Goal: Task Accomplishment & Management: Complete application form

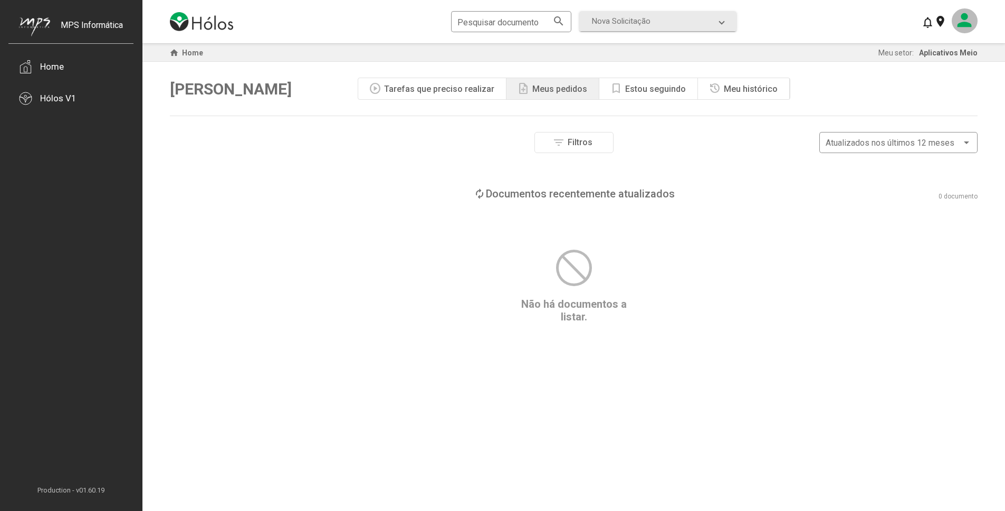
click at [959, 30] on mat-icon at bounding box center [965, 20] width 26 height 25
click at [945, 76] on button "Meus setores" at bounding box center [946, 76] width 62 height 25
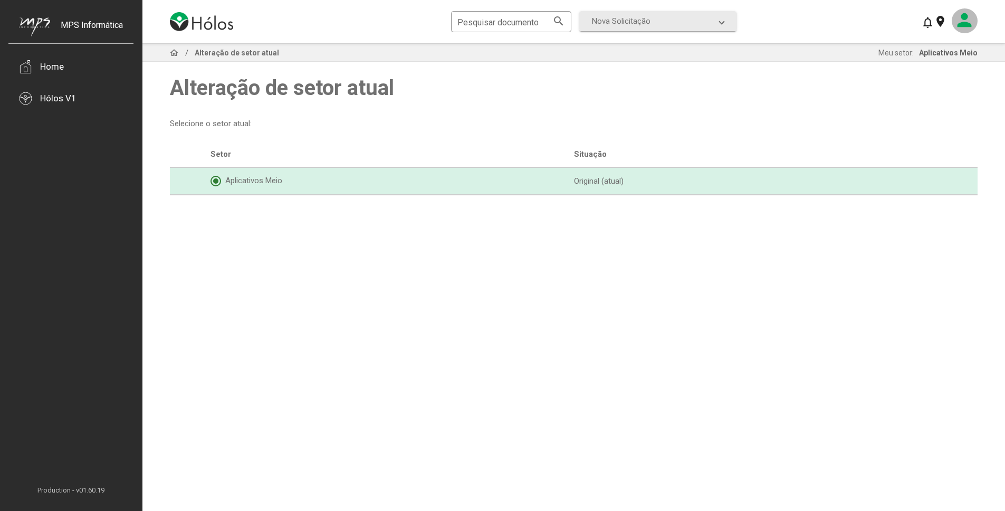
click at [958, 26] on mat-icon at bounding box center [965, 20] width 26 height 25
click at [955, 51] on button "Meu perfil" at bounding box center [946, 51] width 62 height 25
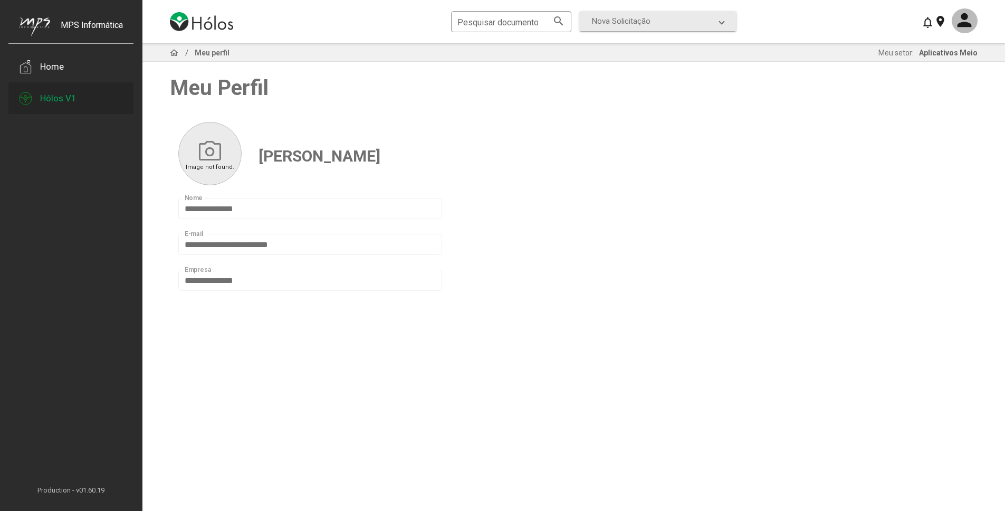
click at [59, 95] on div "Hólos V1" at bounding box center [58, 98] width 36 height 11
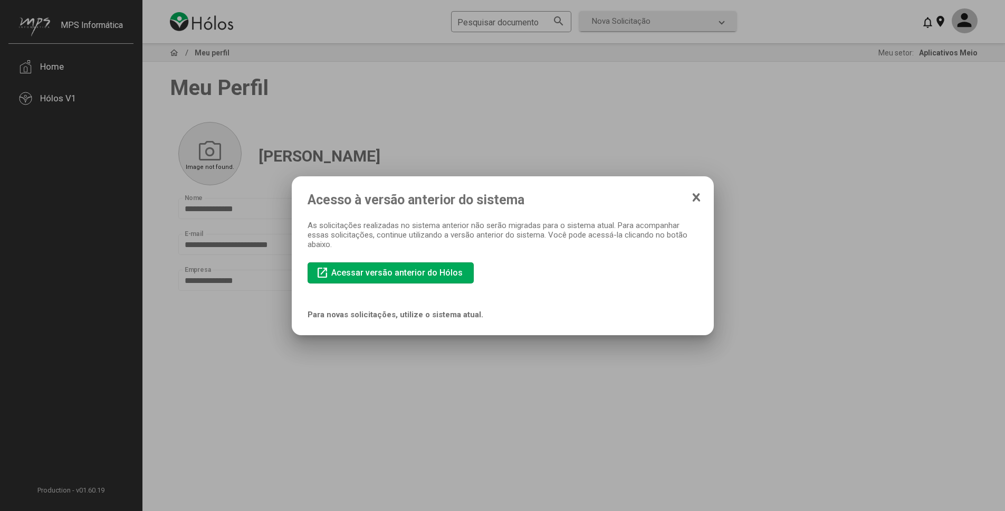
click at [696, 200] on icon at bounding box center [696, 197] width 8 height 11
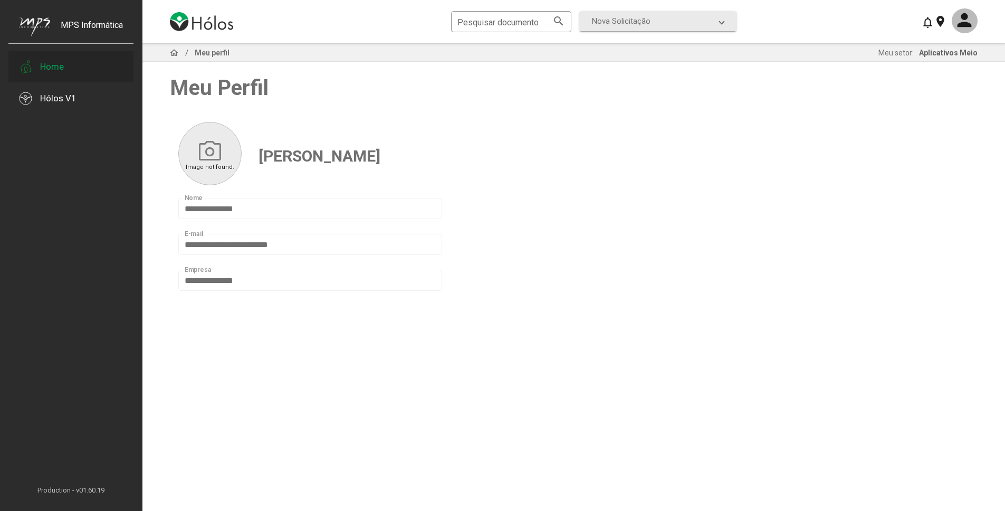
click at [53, 69] on div "Home" at bounding box center [52, 66] width 24 height 11
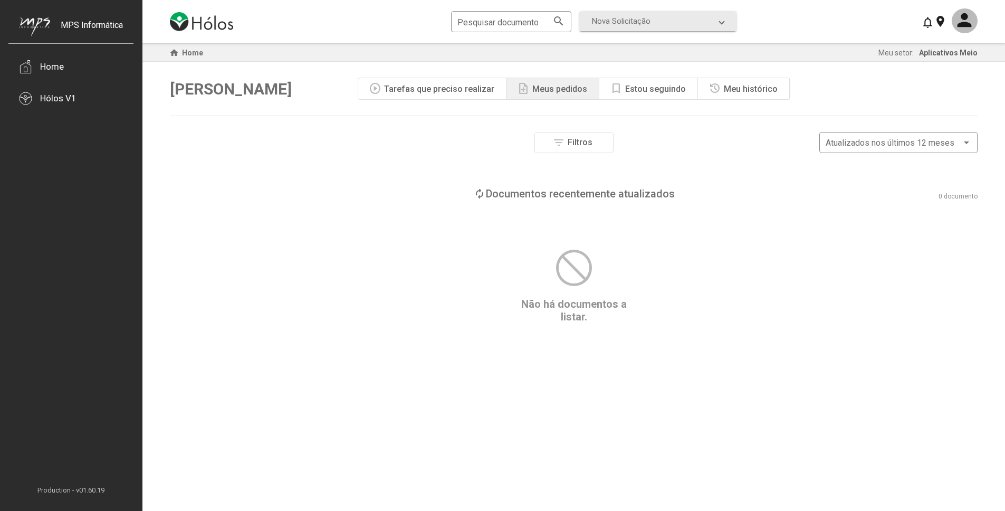
click at [458, 91] on div "Tarefas que preciso realizar" at bounding box center [439, 89] width 110 height 10
click at [670, 89] on div "Estou seguindo" at bounding box center [655, 89] width 61 height 10
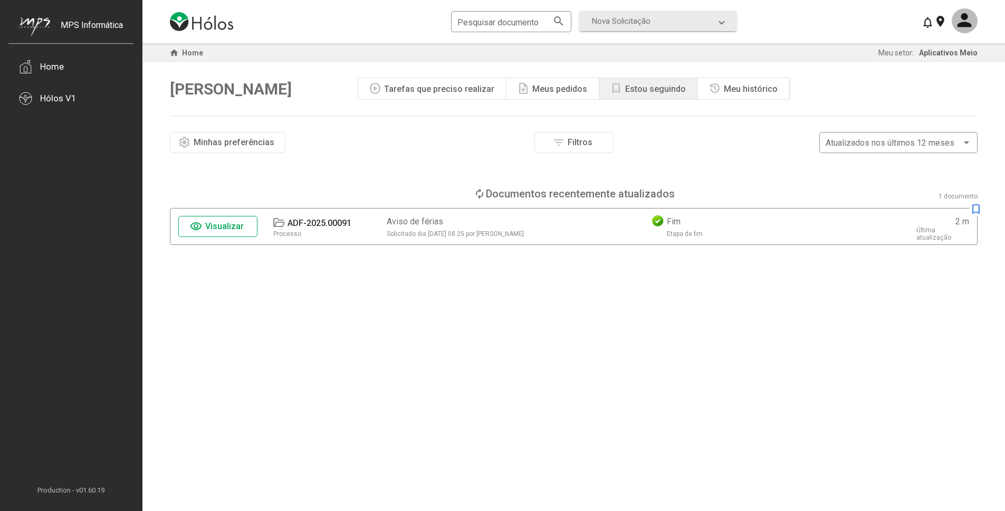
click at [734, 93] on div "Meu histórico" at bounding box center [751, 89] width 54 height 10
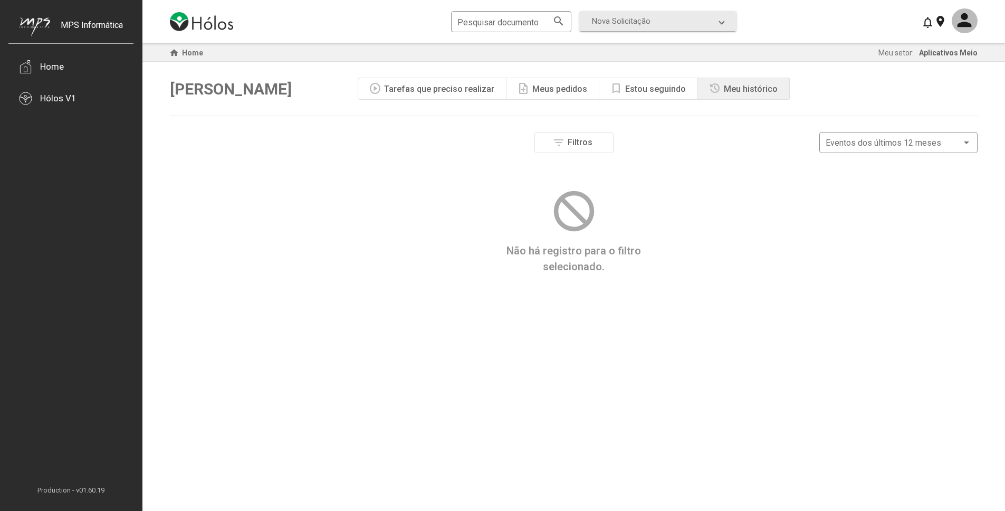
click at [645, 93] on div "Estou seguindo" at bounding box center [655, 89] width 61 height 10
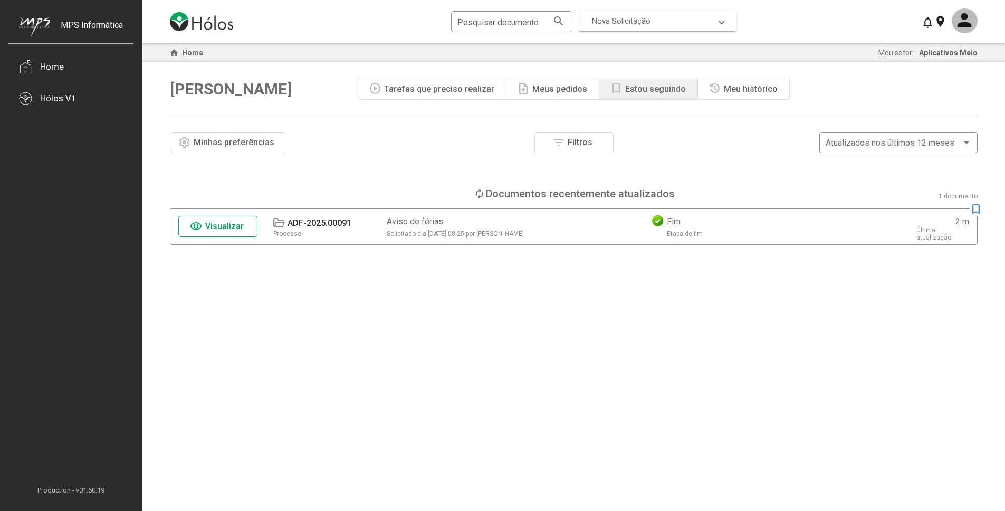
click at [721, 24] on span at bounding box center [721, 20] width 4 height 9
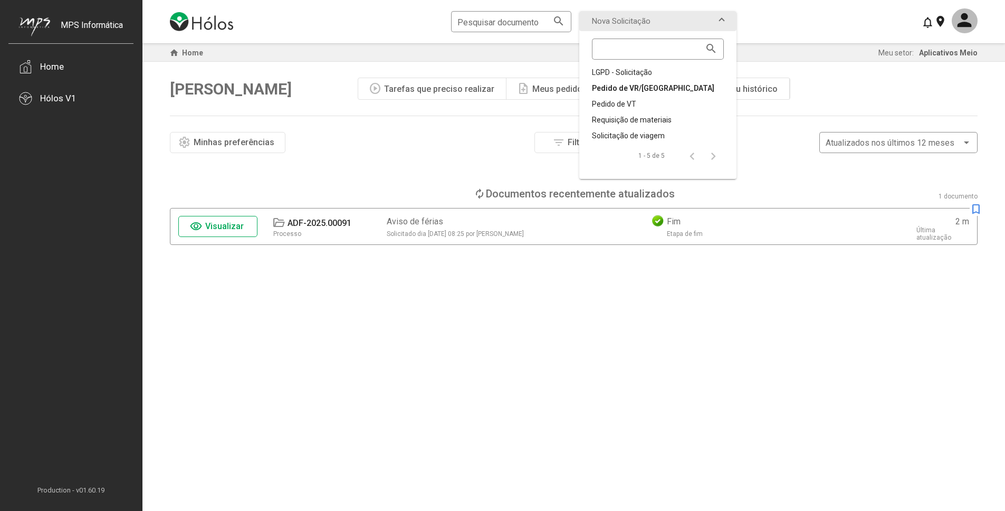
click at [659, 89] on div "Pedido de VR/VA" at bounding box center [658, 88] width 132 height 11
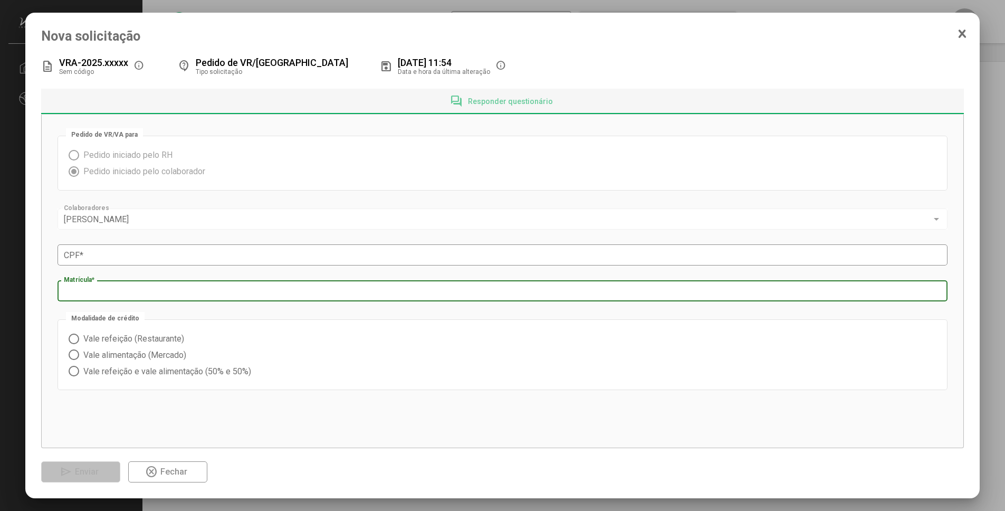
click at [463, 290] on input "Matrícula *" at bounding box center [503, 290] width 878 height 9
type input "*"
type input "****"
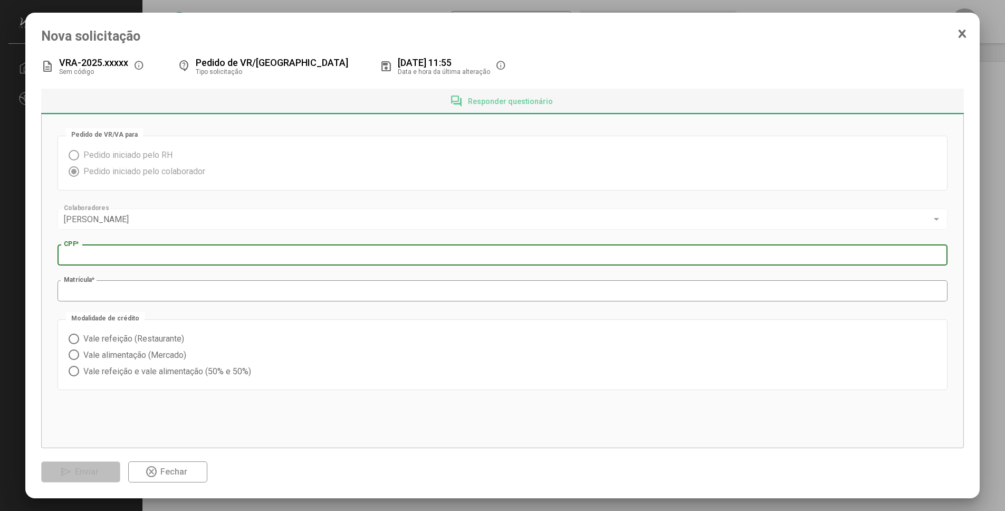
click at [468, 259] on input "CPF *" at bounding box center [503, 255] width 878 height 9
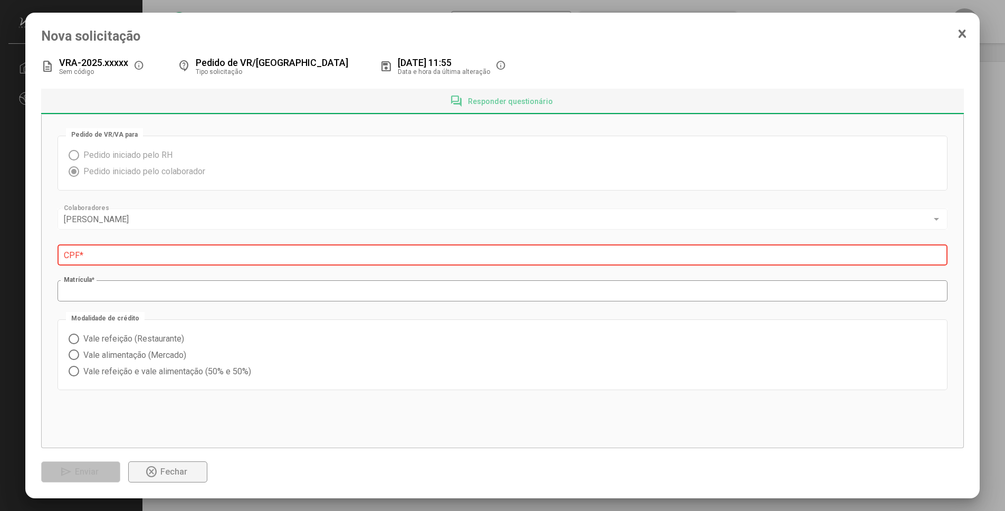
click at [194, 472] on button "highlight_off Fechar" at bounding box center [167, 471] width 79 height 21
